Goal: Task Accomplishment & Management: Manage account settings

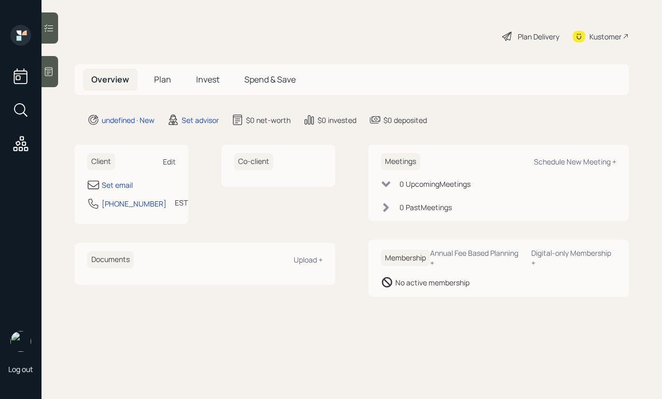
click at [169, 166] on div "Edit" at bounding box center [169, 162] width 13 height 10
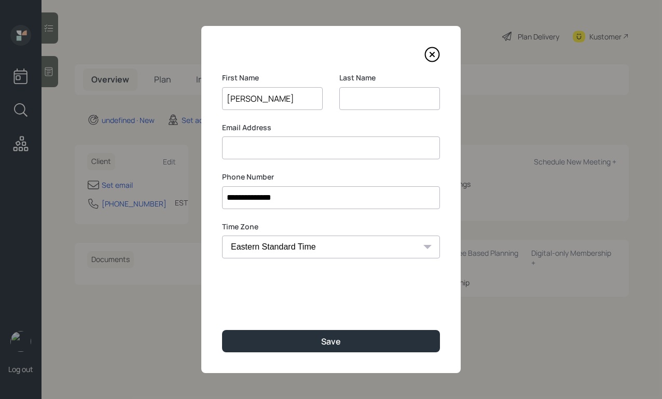
type input "[PERSON_NAME]"
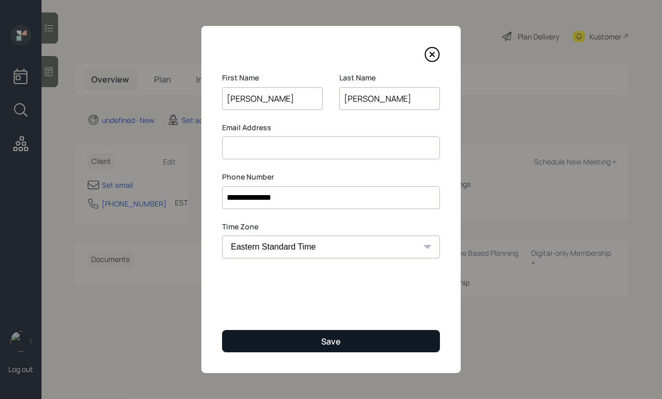
type input "[PERSON_NAME]"
click at [307, 344] on button "Save" at bounding box center [331, 341] width 218 height 22
